Goal: Task Accomplishment & Management: Manage account settings

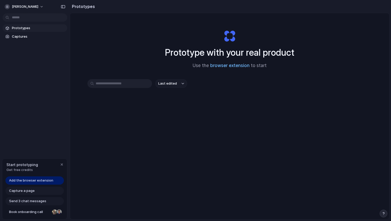
click at [227, 66] on link "browser extension" at bounding box center [229, 65] width 39 height 5
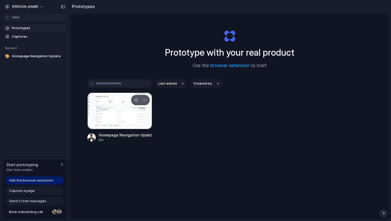
click at [118, 123] on div at bounding box center [119, 111] width 65 height 37
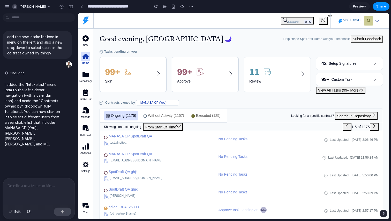
click at [176, 127] on span "From Start Of Time" at bounding box center [162, 127] width 35 height 4
click at [282, 74] on div "11 Review" at bounding box center [274, 74] width 51 height 19
click at [293, 18] on button "Shortcuts ⌘+K" at bounding box center [297, 20] width 33 height 7
click at [125, 118] on div "Ongoing (1175)" at bounding box center [121, 115] width 30 height 5
click at [158, 116] on span "Without Activity" at bounding box center [160, 115] width 25 height 5
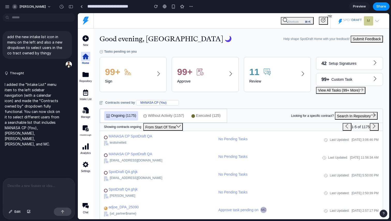
click at [173, 123] on div "Showing contracts ongoing From Start Of Time 1-5 of 1175" at bounding box center [241, 127] width 283 height 8
click at [175, 127] on span "From Start Of Time" at bounding box center [162, 127] width 35 height 4
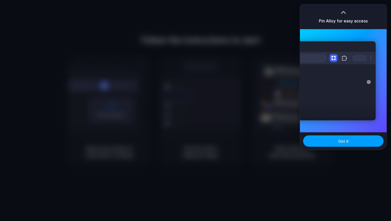
click at [346, 142] on span "Got it" at bounding box center [343, 141] width 10 height 5
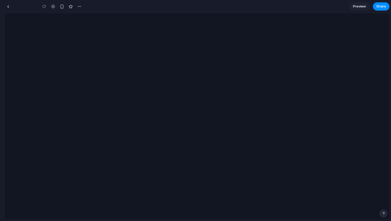
type input "**********"
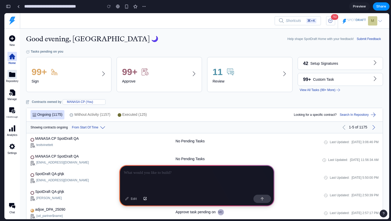
click at [12, 76] on icon at bounding box center [12, 74] width 6 height 5
click at [12, 90] on icon at bounding box center [12, 93] width 6 height 6
click at [85, 72] on div "99+ Sign" at bounding box center [67, 74] width 70 height 19
click at [152, 73] on div "99+ Approve" at bounding box center [157, 74] width 70 height 19
click at [250, 78] on div "11 Review" at bounding box center [247, 74] width 70 height 19
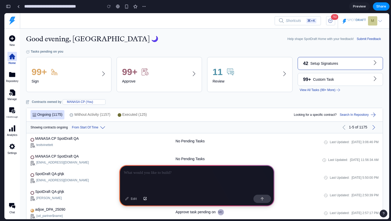
click at [323, 62] on p "Setup Signatures" at bounding box center [324, 63] width 28 height 5
click at [323, 79] on p "Custom Task" at bounding box center [323, 79] width 21 height 5
click at [321, 89] on span "View All Tasks (99+ More)" at bounding box center [320, 90] width 40 height 5
click at [333, 120] on div "Ongoing (1175) Without Activity (1157) Executed (125) Looking for a specific co…" at bounding box center [204, 114] width 356 height 13
click at [351, 116] on span "Search In Repository" at bounding box center [358, 115] width 36 height 5
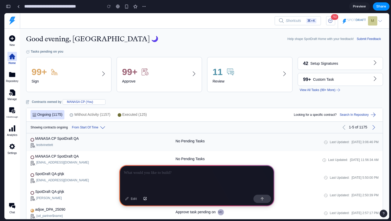
click at [351, 134] on div "MANASA CP SpotDraft QA testtvinettett No Pending Tasks Last Updated: 22 Sep, 3:…" at bounding box center [204, 143] width 356 height 18
click at [328, 161] on span "Last Updated:" at bounding box center [338, 160] width 20 height 5
click at [182, 179] on div at bounding box center [196, 179] width 155 height 28
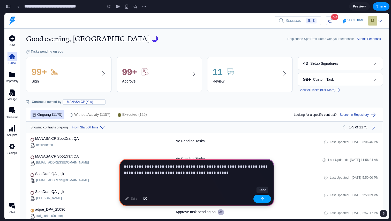
click at [263, 198] on div "button" at bounding box center [262, 199] width 4 height 4
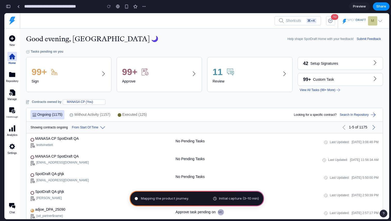
click at [243, 198] on span "Initial capture (3–10 min)" at bounding box center [239, 198] width 40 height 5
click at [252, 199] on span "Initial capture (3–10 min)" at bounding box center [239, 198] width 40 height 5
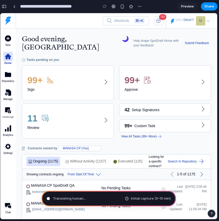
type input "**********"
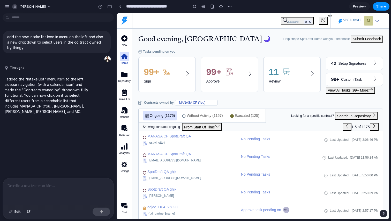
click at [218, 127] on span "From Start Of Time" at bounding box center [201, 127] width 35 height 4
click at [209, 104] on input "text" at bounding box center [192, 103] width 34 height 5
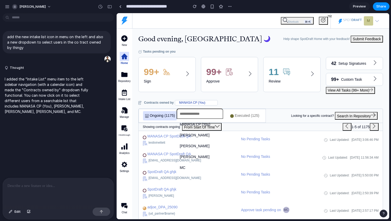
click at [190, 136] on span "John Doe" at bounding box center [195, 135] width 30 height 5
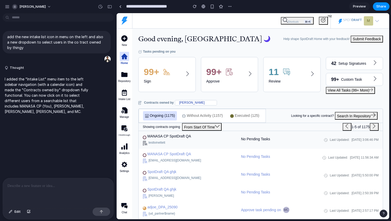
click at [170, 139] on div "MANASA CP SpotDraft QA testtvinettett" at bounding box center [192, 140] width 98 height 12
click at [260, 141] on span "No Pending Tasks" at bounding box center [255, 139] width 29 height 5
click at [371, 91] on span "View All Tasks (99+ More)" at bounding box center [350, 90] width 45 height 4
click at [362, 37] on span "Submit Feedback" at bounding box center [366, 39] width 28 height 4
click at [323, 19] on icon at bounding box center [323, 20] width 5 height 5
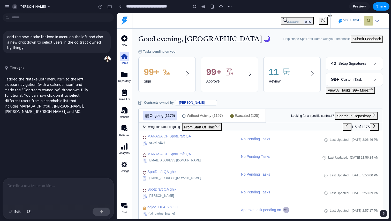
click at [300, 21] on span "Shortcuts ⌘+K" at bounding box center [297, 21] width 29 height 3
click at [216, 127] on span "From Start Of Time" at bounding box center [201, 127] width 35 height 4
click at [355, 119] on button "Search In Repository" at bounding box center [356, 116] width 43 height 8
click at [349, 125] on button at bounding box center [346, 127] width 9 height 8
click at [374, 126] on icon at bounding box center [374, 126] width 5 height 5
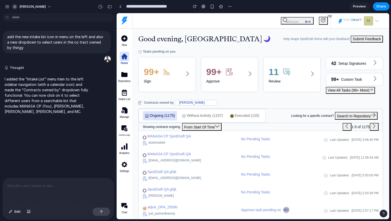
click at [292, 22] on span "Shortcuts" at bounding box center [293, 21] width 11 height 3
click at [326, 20] on button "792" at bounding box center [323, 21] width 9 height 8
click at [123, 161] on div at bounding box center [124, 164] width 9 height 9
click at [124, 148] on icon at bounding box center [125, 148] width 2 height 4
click at [127, 131] on icon at bounding box center [125, 130] width 3 height 3
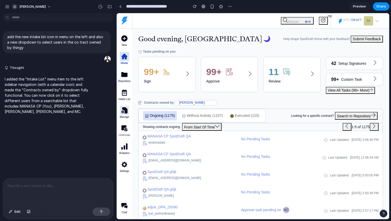
click at [127, 112] on icon at bounding box center [124, 111] width 6 height 6
click at [124, 95] on icon at bounding box center [124, 93] width 5 height 6
click at [123, 75] on icon at bounding box center [124, 74] width 6 height 5
click at [123, 41] on icon at bounding box center [124, 38] width 6 height 6
click at [124, 19] on img at bounding box center [124, 20] width 9 height 9
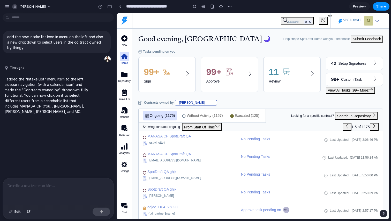
click at [185, 104] on input "text" at bounding box center [191, 103] width 33 height 5
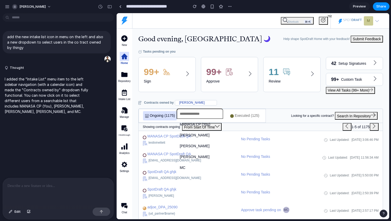
click at [189, 160] on li "Harsha" at bounding box center [200, 157] width 44 height 8
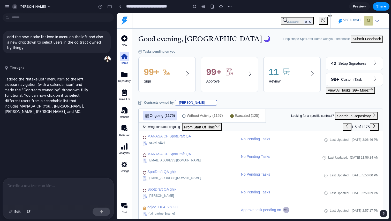
click at [187, 102] on input "text" at bounding box center [191, 103] width 33 height 5
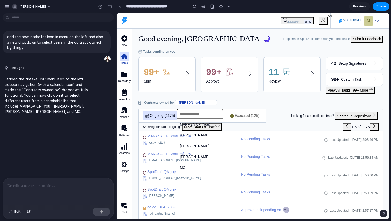
click at [191, 116] on input "text" at bounding box center [199, 114] width 47 height 10
type input "****"
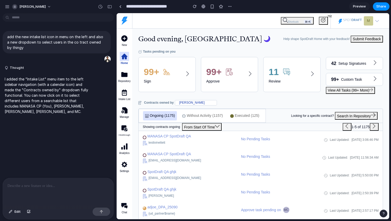
click at [210, 86] on div "**** Jane Smith" at bounding box center [253, 116] width 272 height 206
click at [180, 73] on div "99+ Sign" at bounding box center [165, 74] width 42 height 19
click at [232, 80] on p "Approve" at bounding box center [227, 81] width 42 height 5
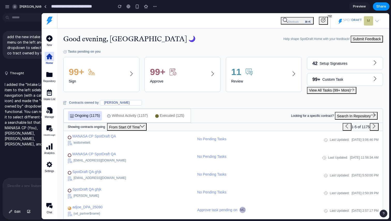
drag, startPoint x: 115, startPoint y: 128, endPoint x: 42, endPoint y: 135, distance: 73.4
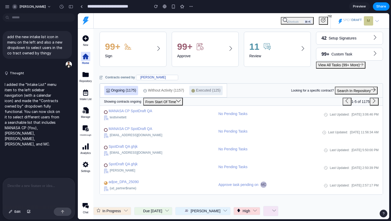
scroll to position [25, 0]
click at [162, 210] on div "Due in 2 weeks" at bounding box center [152, 211] width 19 height 5
click at [201, 213] on div "John Doe" at bounding box center [205, 211] width 30 height 5
click at [233, 211] on div "High" at bounding box center [246, 212] width 27 height 8
click at [266, 184] on div "MC" at bounding box center [263, 185] width 6 height 6
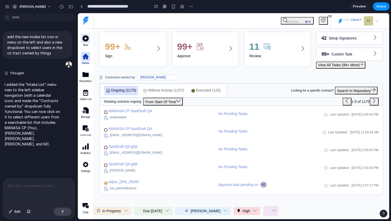
click at [88, 40] on icon at bounding box center [85, 38] width 6 height 6
click at [85, 22] on img at bounding box center [85, 20] width 9 height 9
click at [302, 17] on ul "Shortcuts ⌘+K 792 M" at bounding box center [332, 21] width 108 height 16
click at [300, 21] on span "Shortcuts ⌘+K" at bounding box center [297, 21] width 29 height 3
click at [324, 14] on ul "Shortcuts ⌘+K 792 M" at bounding box center [332, 21] width 108 height 16
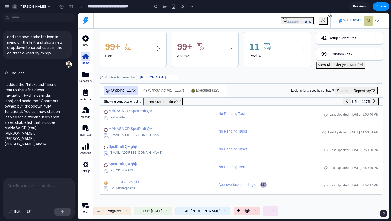
click at [324, 16] on ul "Shortcuts ⌘+K 792 M" at bounding box center [332, 21] width 108 height 16
